Goal: Find specific page/section

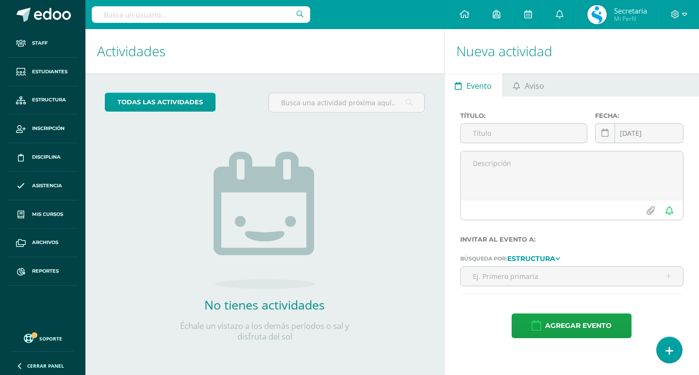
click at [122, 16] on input "text" at bounding box center [201, 14] width 219 height 17
type input "ivanna"
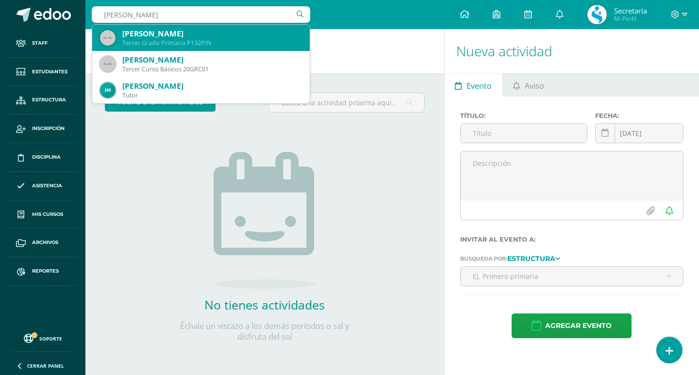
click at [217, 29] on div "Ivanna Nadezhda Palencia Pérez" at bounding box center [212, 34] width 180 height 10
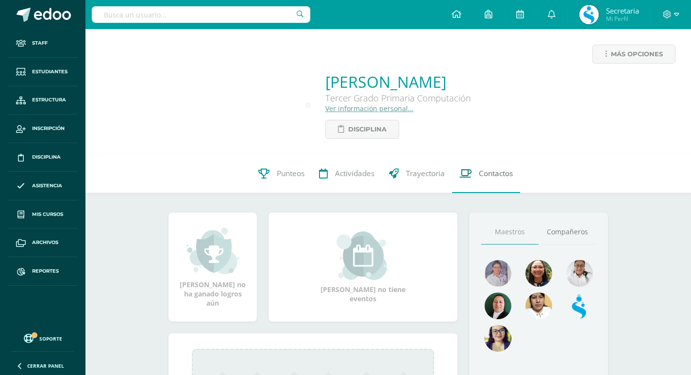
click at [504, 169] on span "Contactos" at bounding box center [496, 174] width 34 height 10
